Goal: Transaction & Acquisition: Download file/media

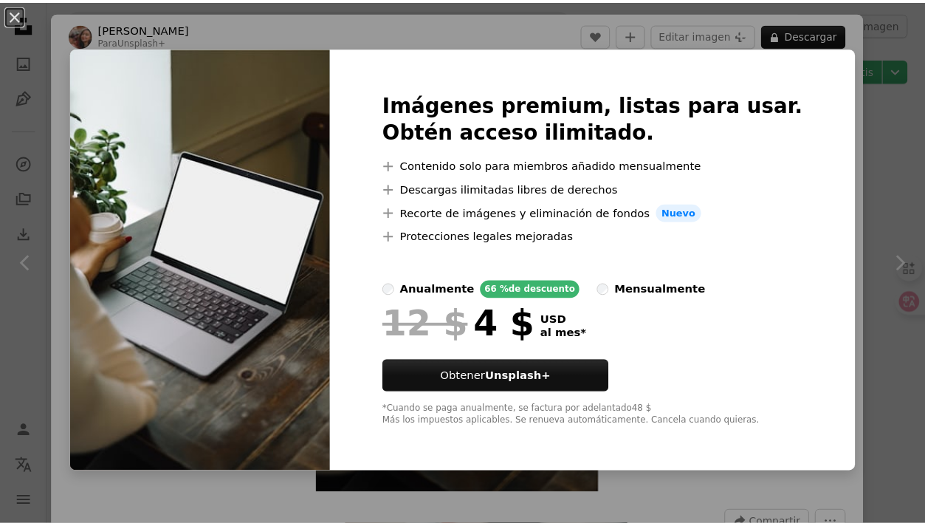
scroll to position [4321, 0]
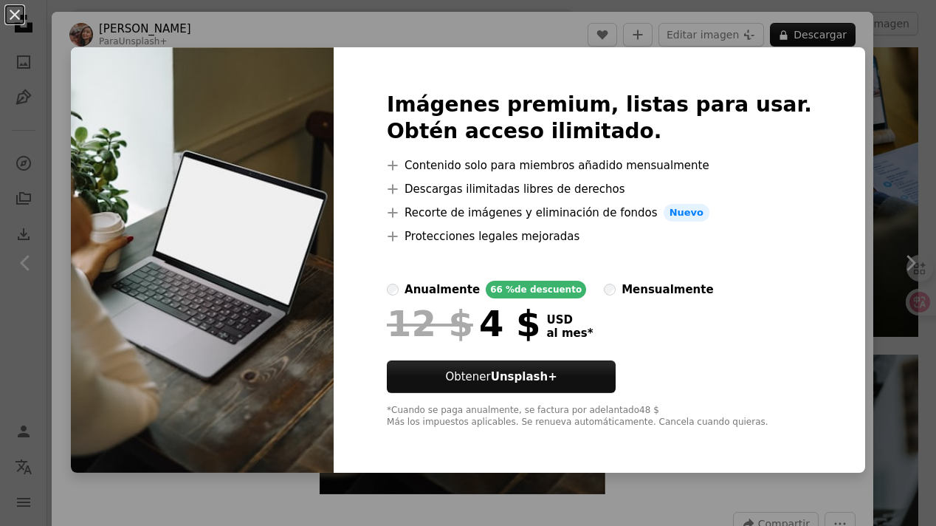
click at [833, 132] on div "An X shape Imágenes premium, listas para usar. Obtén acceso ilimitado. A plus s…" at bounding box center [468, 263] width 936 height 526
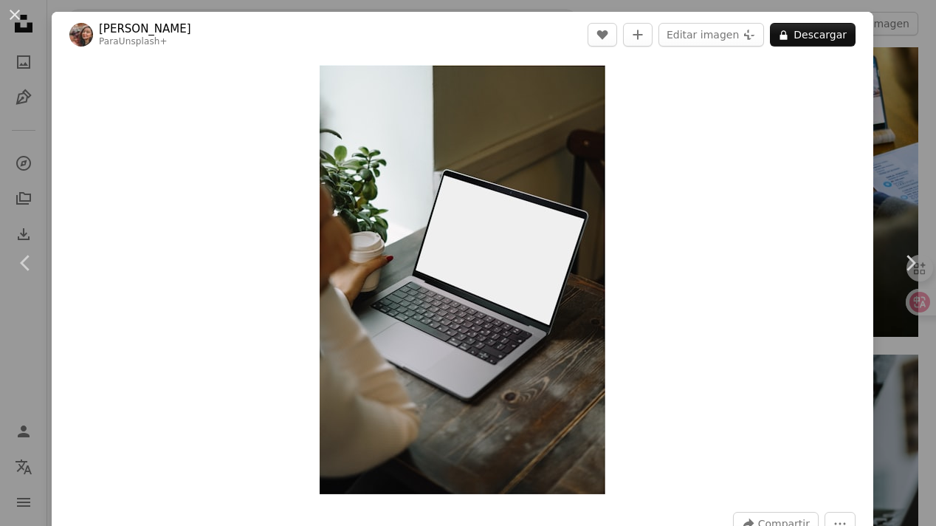
click at [873, 129] on div "An X shape Chevron left Chevron right [PERSON_NAME] Para Unsplash+ A heart A pl…" at bounding box center [468, 263] width 936 height 526
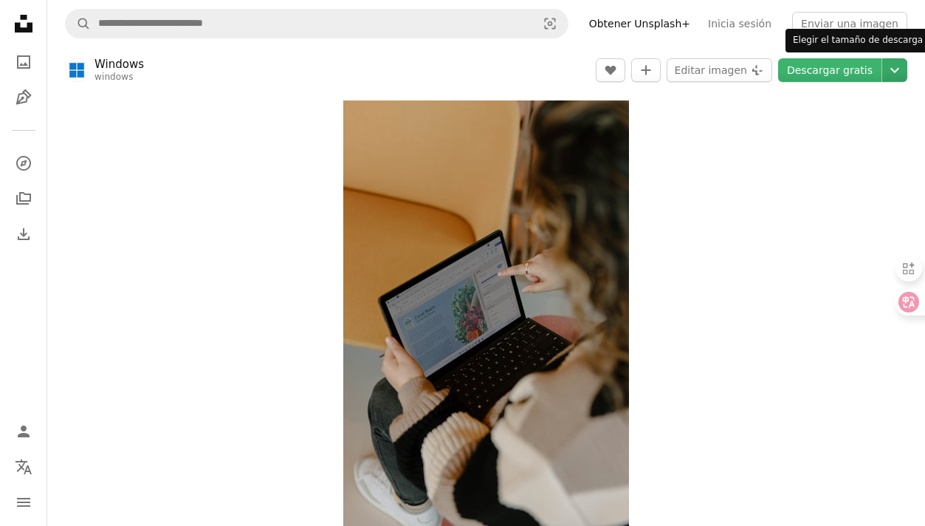
click at [892, 75] on icon "Chevron down" at bounding box center [895, 70] width 24 height 18
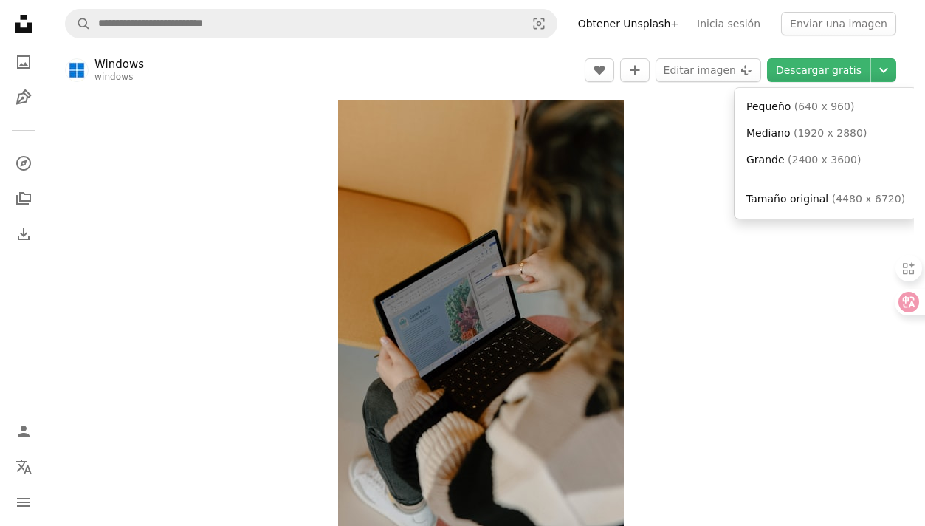
click at [667, 374] on body "Unsplash logo Página de inicio de Unsplash A photo Pen Tool A compass A stack o…" at bounding box center [457, 263] width 914 height 526
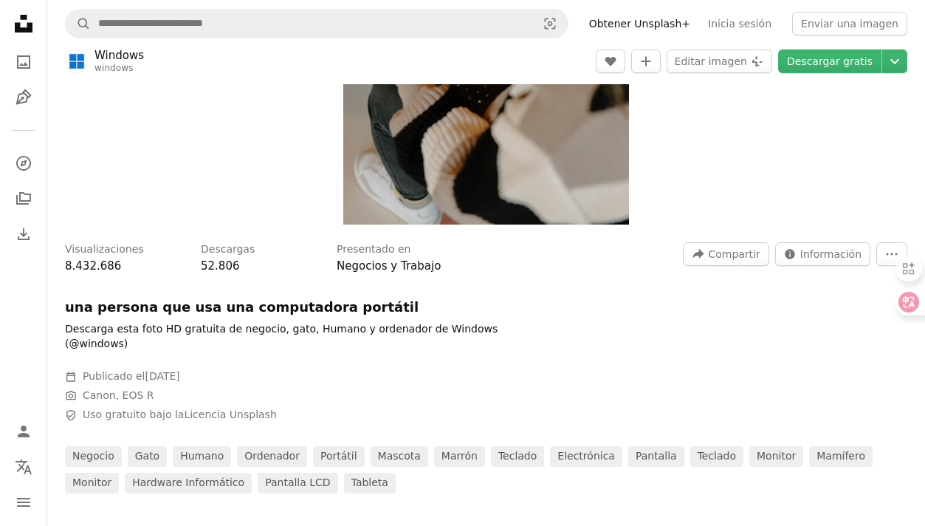
scroll to position [312, 0]
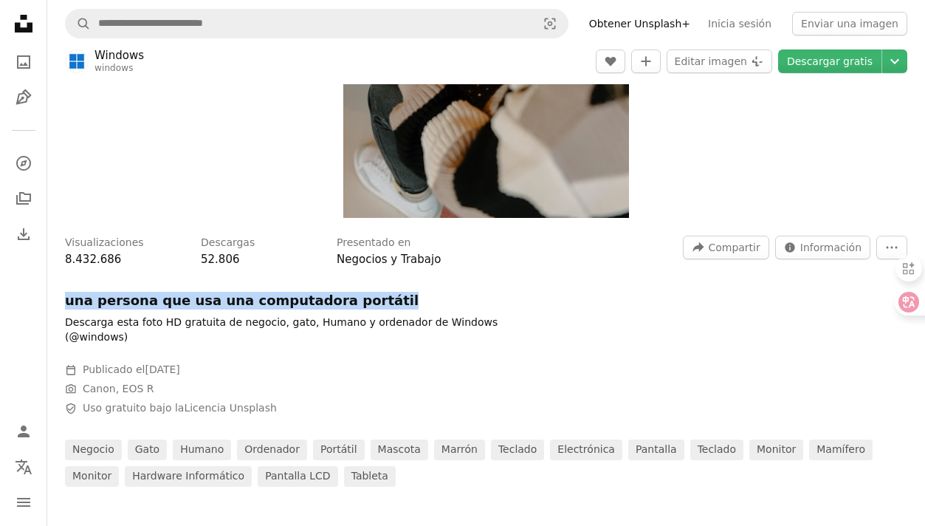
drag, startPoint x: 369, startPoint y: 297, endPoint x: 74, endPoint y: 287, distance: 295.4
click at [74, 287] on div "Visualizaciones 8.432.686 Descargas 52.806 Presentado en Negocios y Trabajo A f…" at bounding box center [486, 355] width 878 height 261
copy div "una persona que usa una computadora portátil"
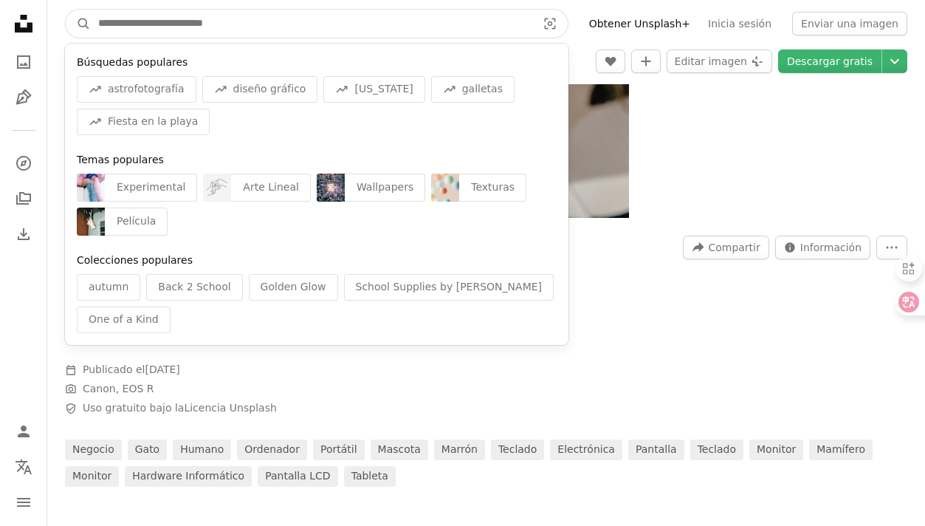
click at [175, 34] on input "Encuentra imágenes en todo el sitio" at bounding box center [311, 24] width 441 height 28
paste input "**********"
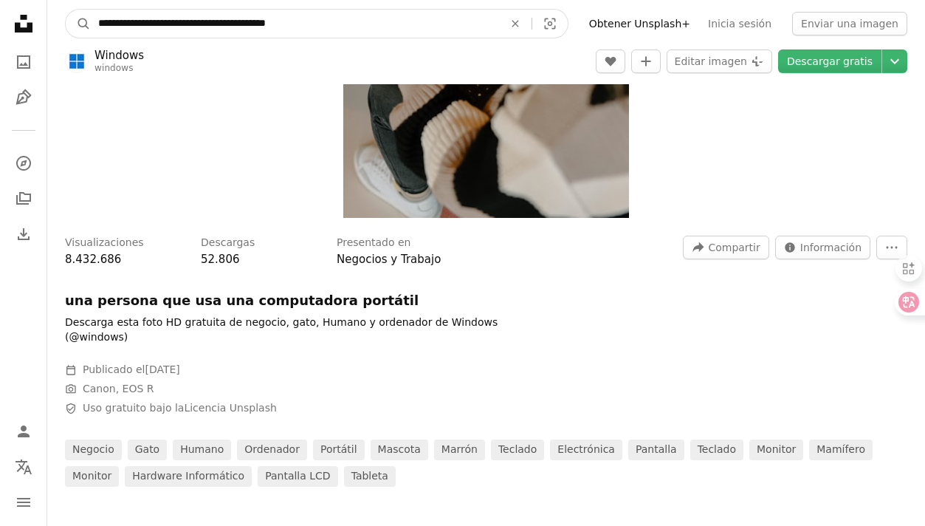
type input "**********"
click at [66, 10] on button "A magnifying glass" at bounding box center [78, 24] width 25 height 28
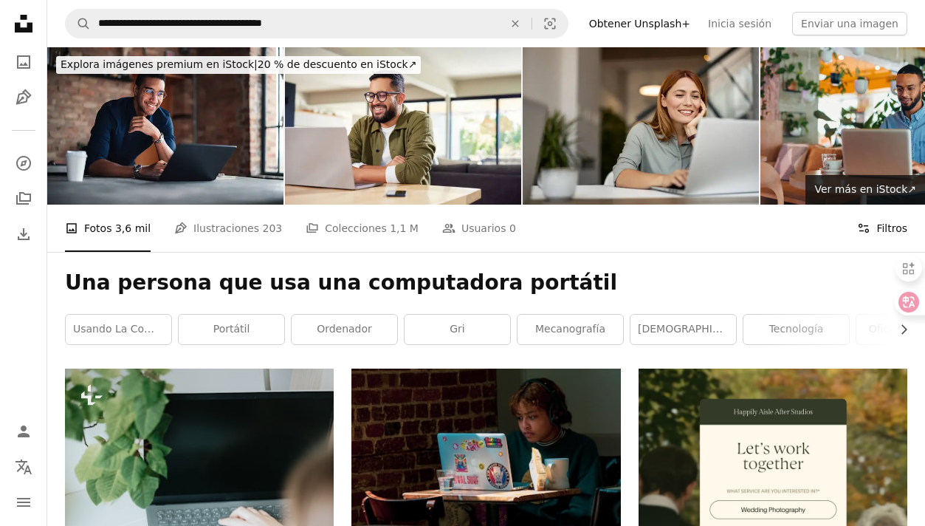
click at [860, 216] on button "Filters Filtros" at bounding box center [882, 227] width 50 height 47
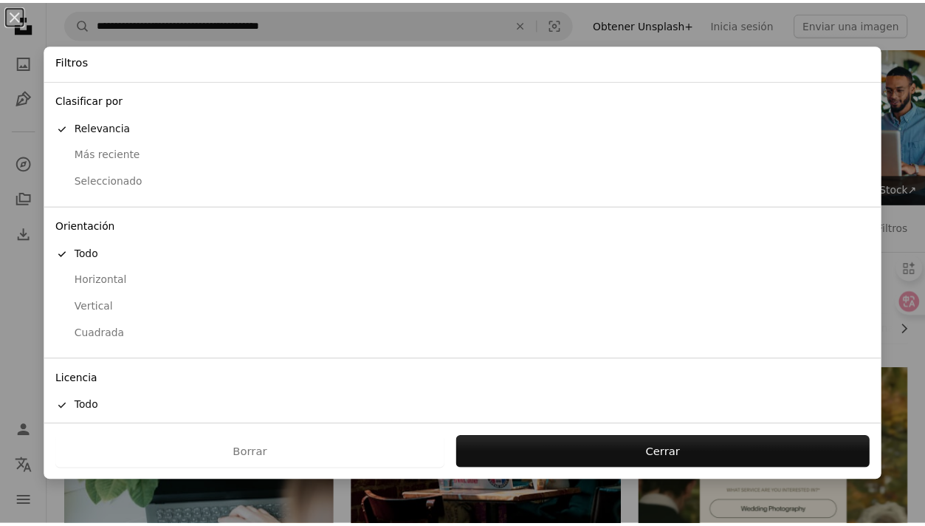
scroll to position [61, 0]
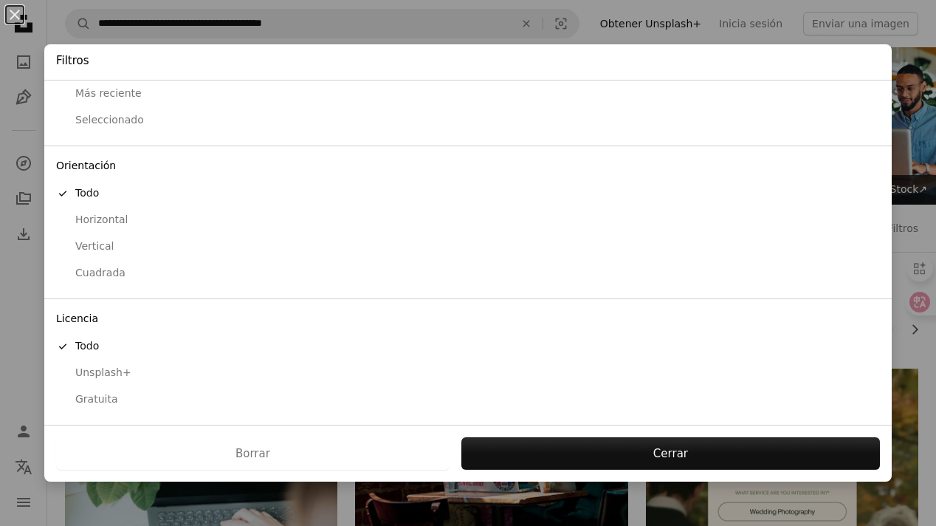
click at [104, 402] on div "Gratuita" at bounding box center [468, 399] width 824 height 15
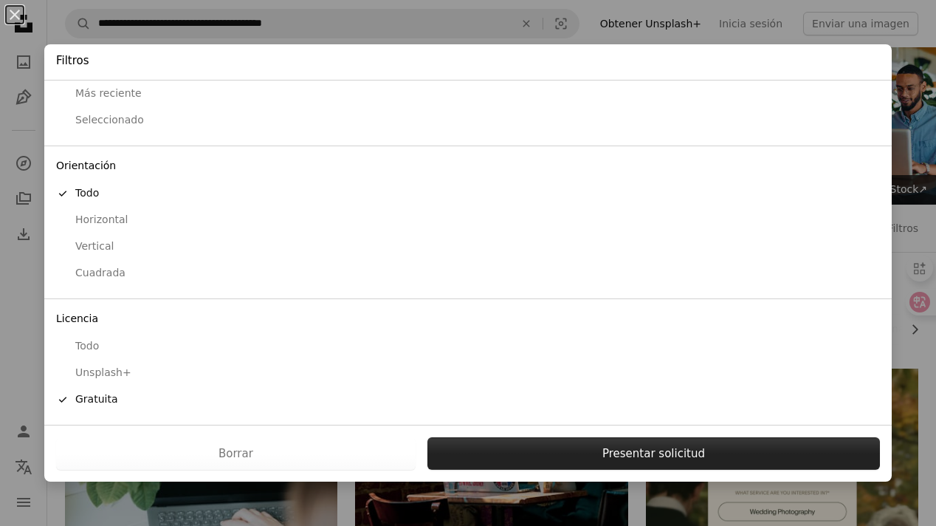
click at [607, 452] on button "Presentar solicitud" at bounding box center [653, 453] width 453 height 32
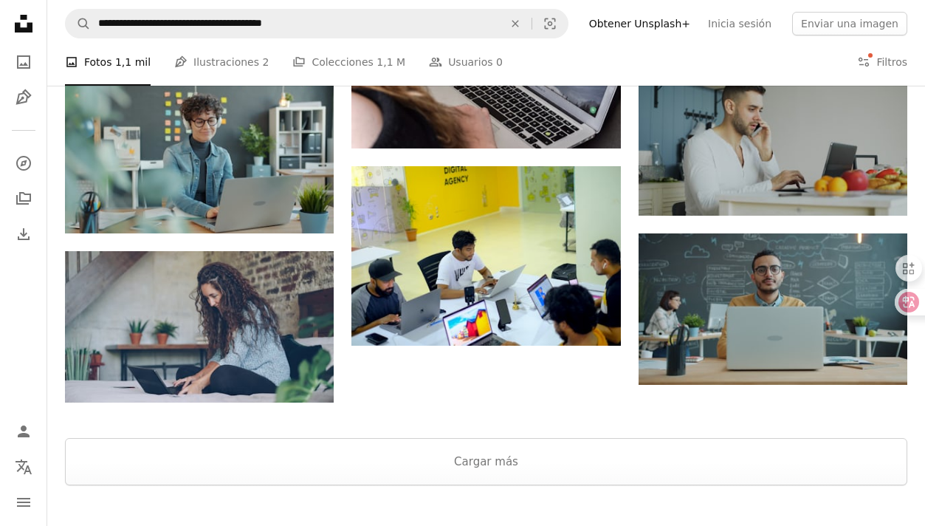
scroll to position [1605, 0]
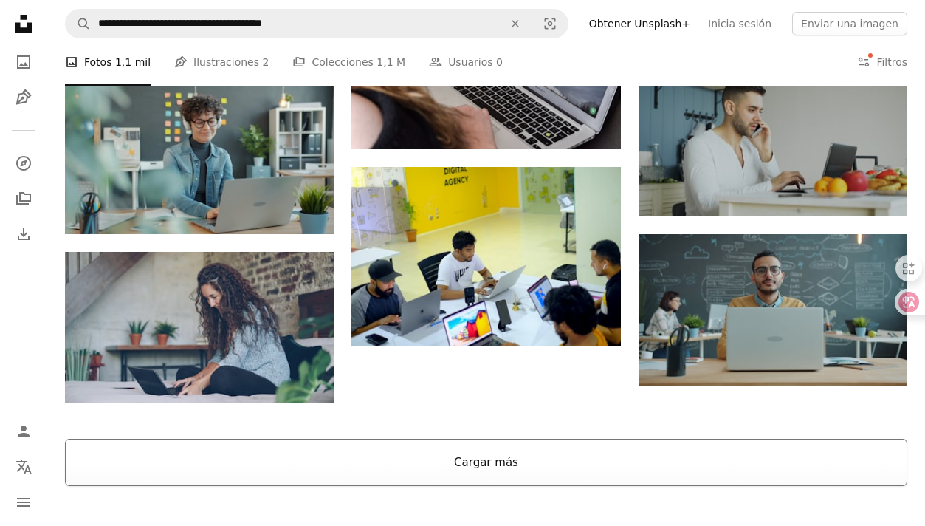
click at [423, 461] on button "Cargar más" at bounding box center [486, 461] width 842 height 47
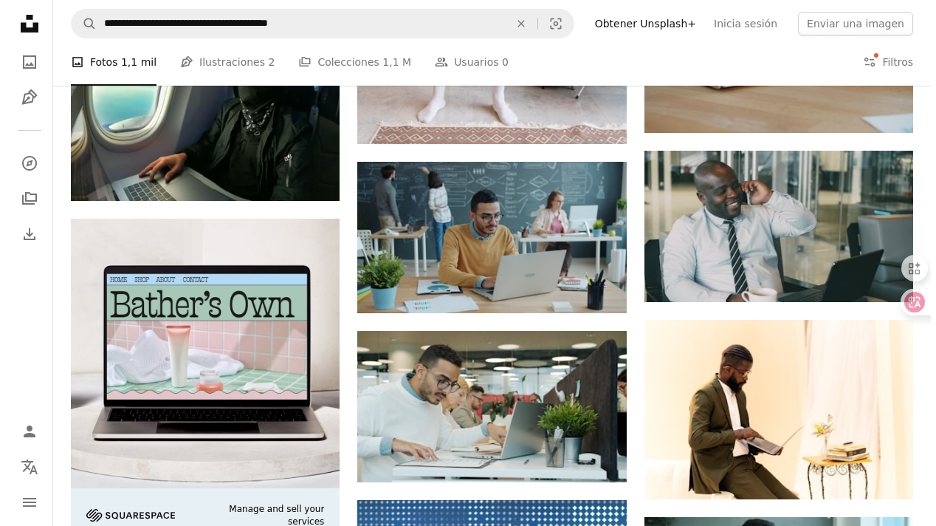
scroll to position [0, 0]
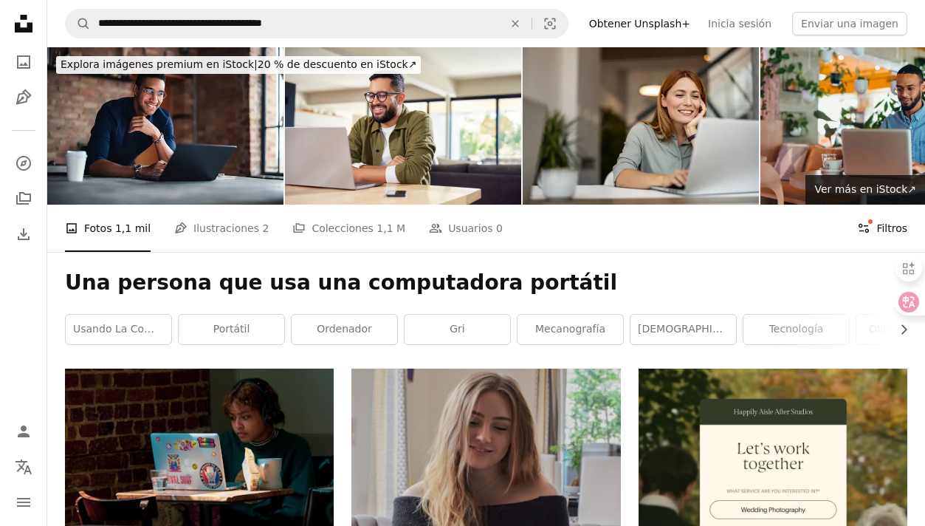
click at [870, 222] on icon "Filters" at bounding box center [863, 227] width 13 height 13
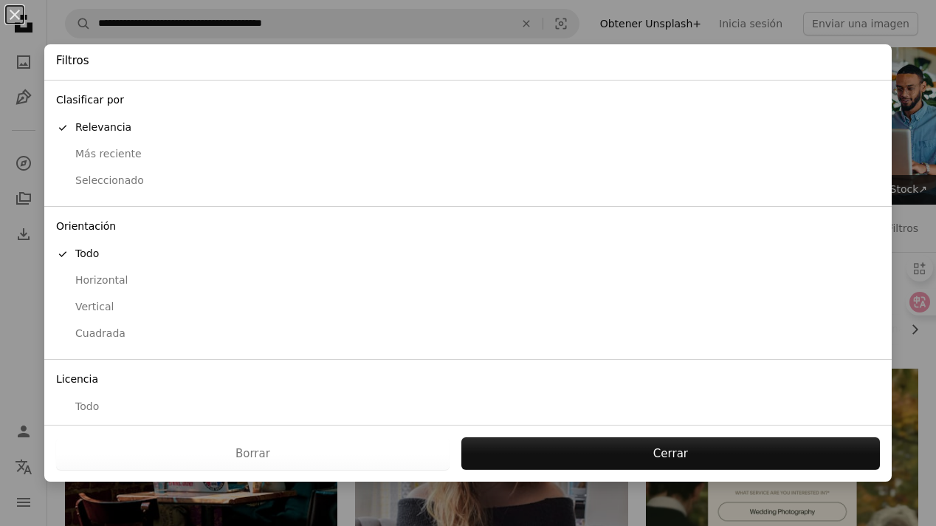
click at [101, 308] on div "Vertical" at bounding box center [468, 307] width 824 height 15
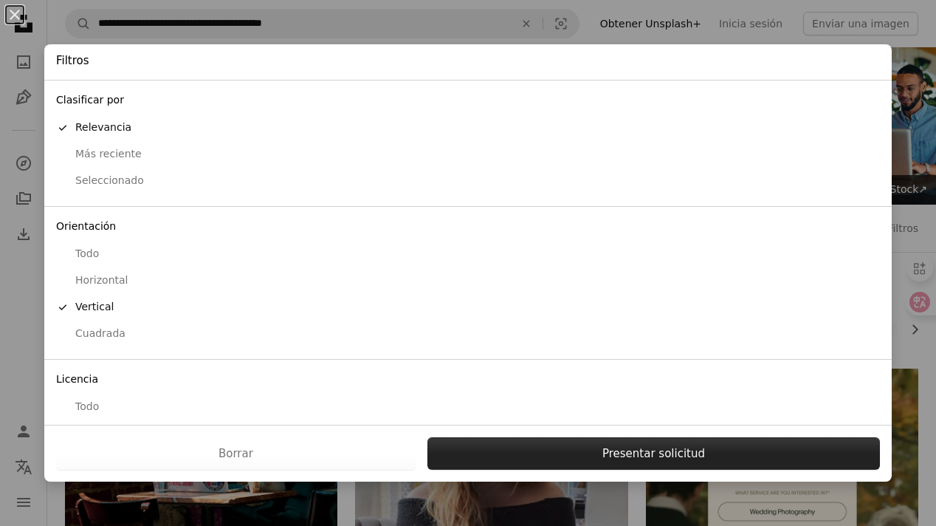
click at [560, 445] on button "Presentar solicitud" at bounding box center [653, 453] width 453 height 32
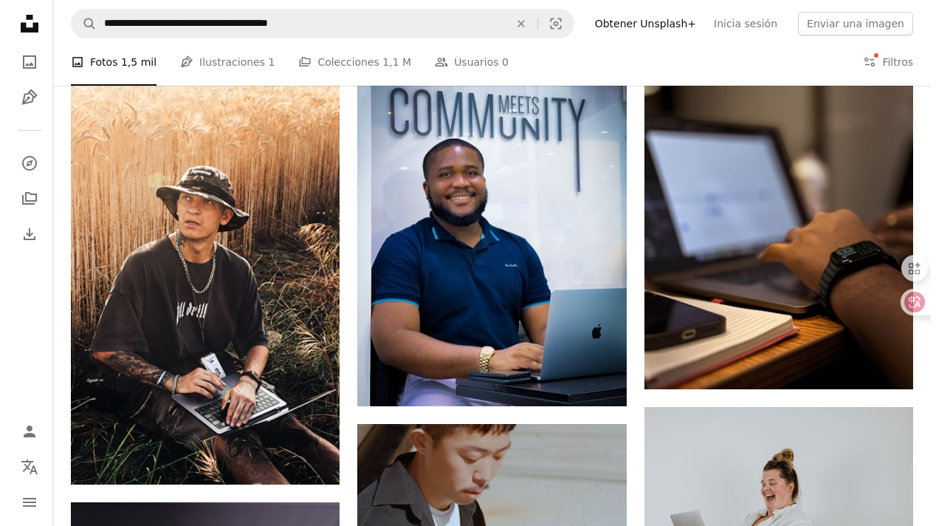
scroll to position [713, 0]
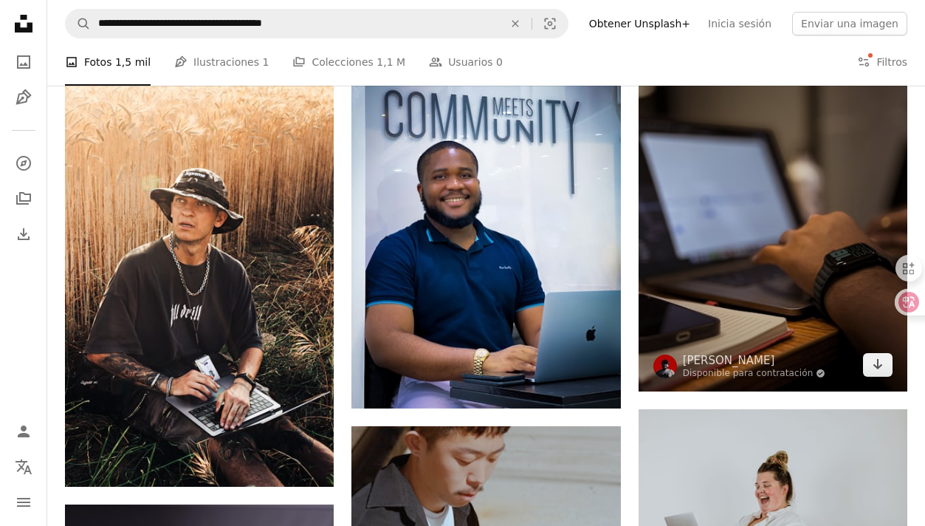
click at [737, 289] on img at bounding box center [773, 211] width 269 height 358
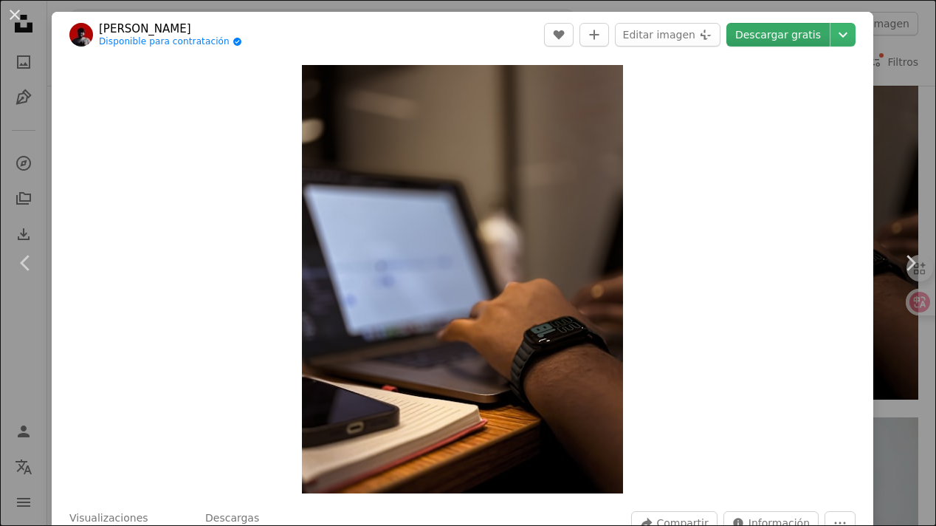
click at [774, 35] on link "Descargar gratis" at bounding box center [777, 35] width 103 height 24
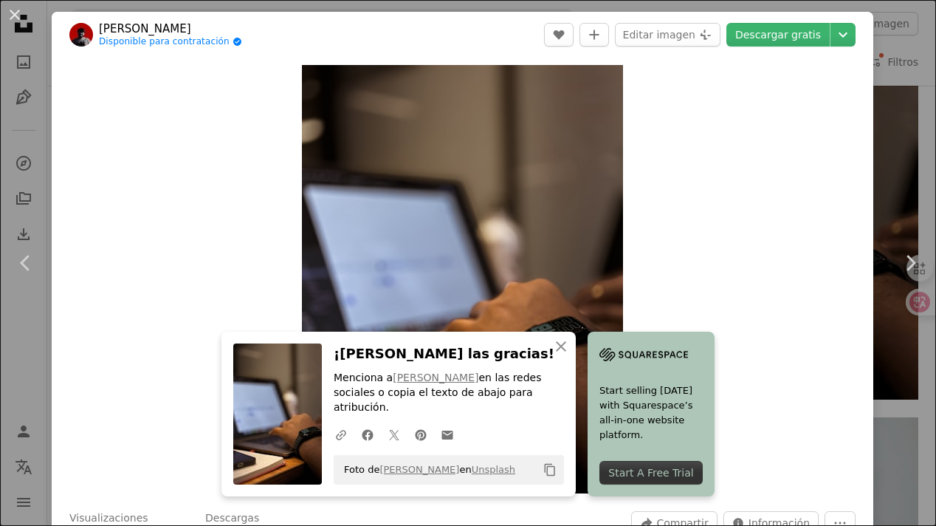
click at [783, 343] on div "Zoom in" at bounding box center [463, 279] width 822 height 443
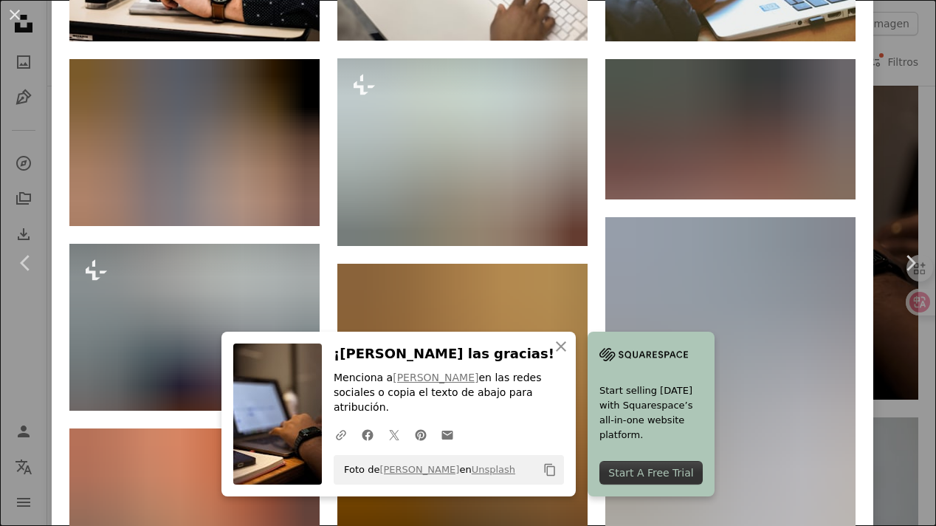
scroll to position [1193, 0]
